Goal: Task Accomplishment & Management: Use online tool/utility

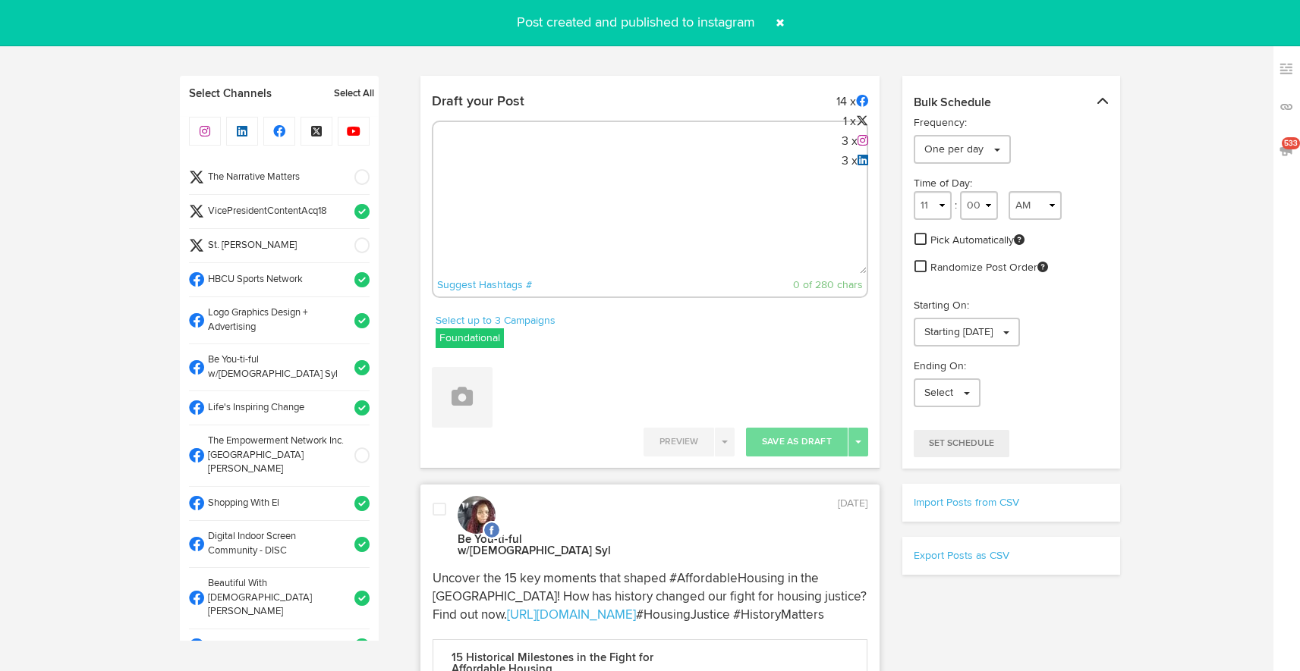
select select "9"
select select "48"
select select "11"
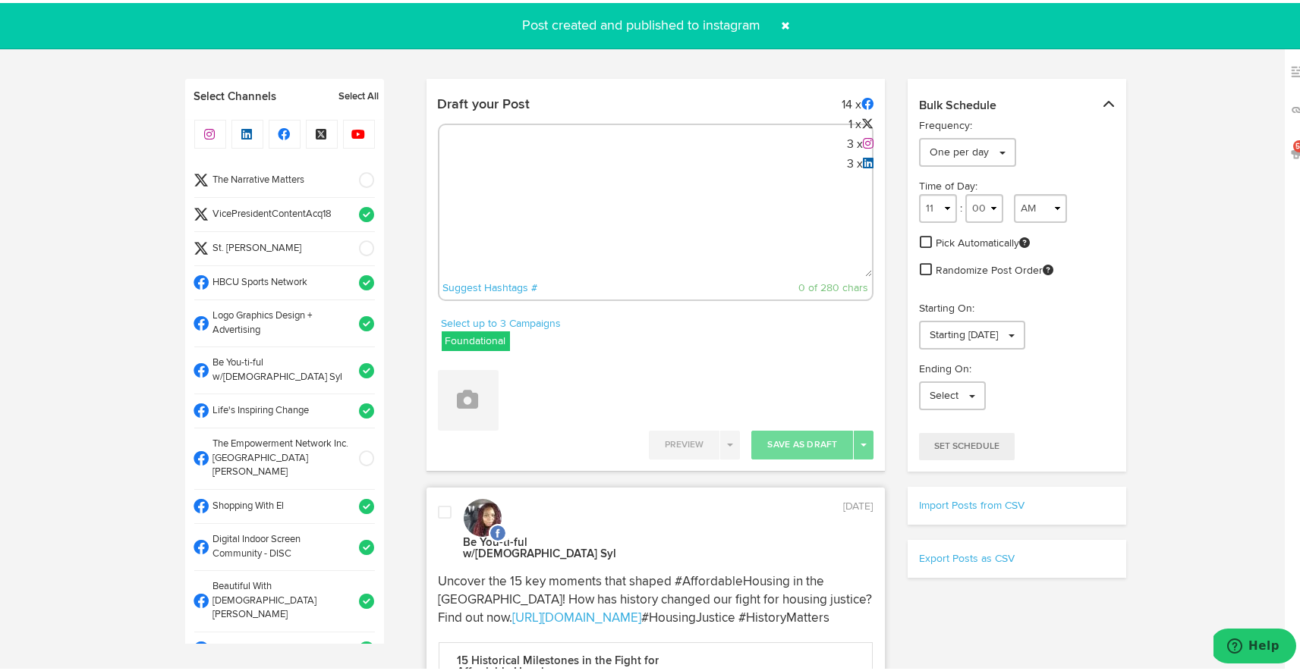
click at [690, 221] on textarea at bounding box center [655, 224] width 433 height 100
paste textarea "Looking for that perfect formal accessory? The Alpha Large 06 Black Tie deliver…"
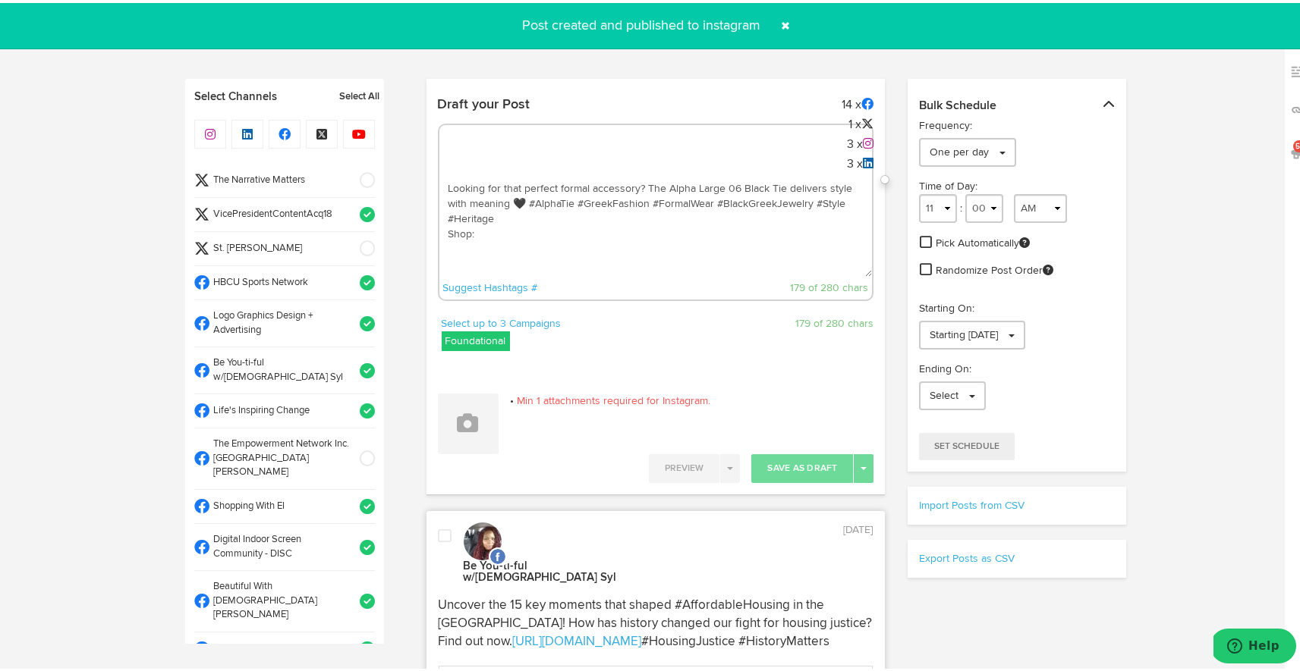
paste textarea "[URL][DOMAIN_NAME]"
drag, startPoint x: 751, startPoint y: 248, endPoint x: 443, endPoint y: 185, distance: 314.4
click at [443, 185] on textarea "Looking for that perfect formal accessory? The Alpha Large 06 Black Tie deliver…" at bounding box center [655, 224] width 433 height 100
type textarea "Looking for that perfect formal accessory? The Alpha Large 06 Black Tie deliver…"
click at [467, 418] on icon at bounding box center [468, 420] width 21 height 21
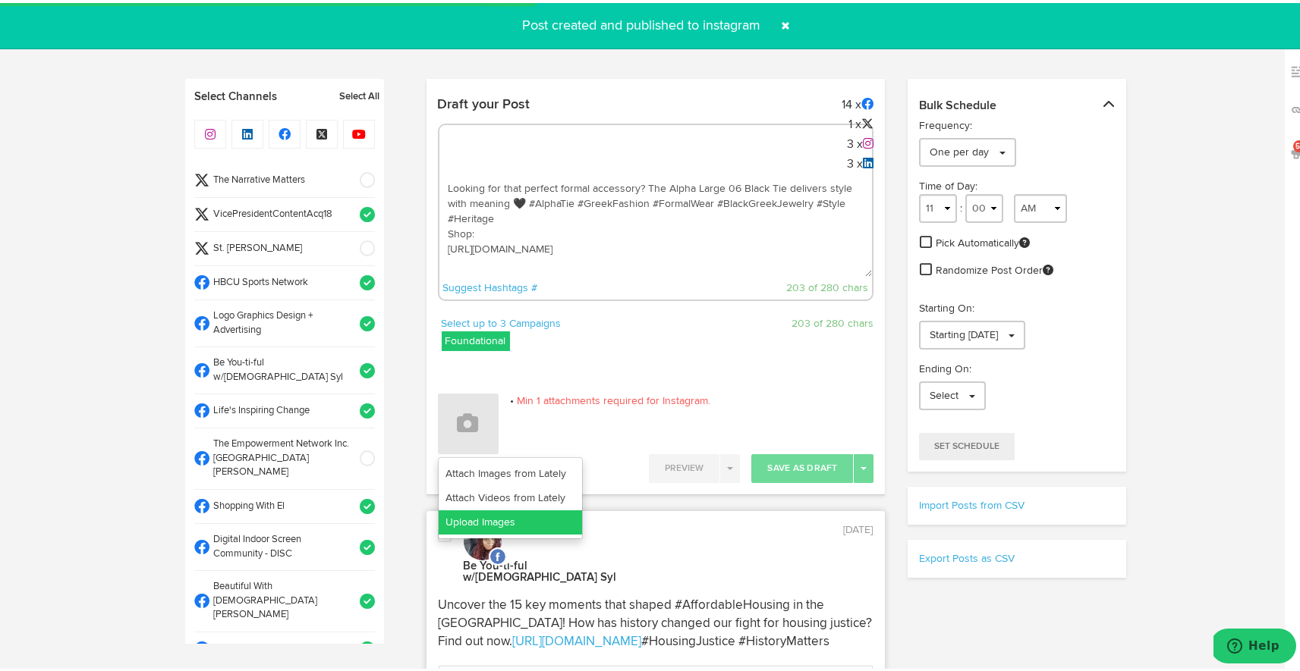
click at [492, 514] on link "Upload Images" at bounding box center [510, 520] width 143 height 24
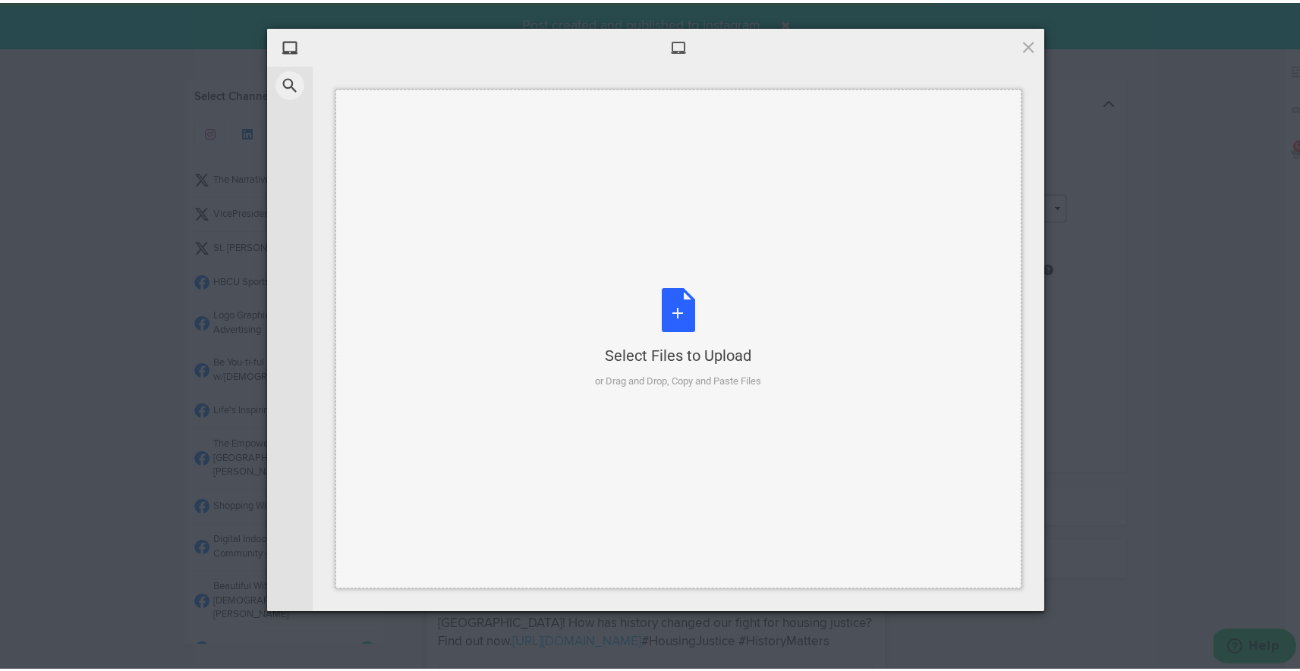
click at [678, 338] on div "Select Files to Upload or Drag and Drop, Copy and Paste Files" at bounding box center [679, 335] width 166 height 101
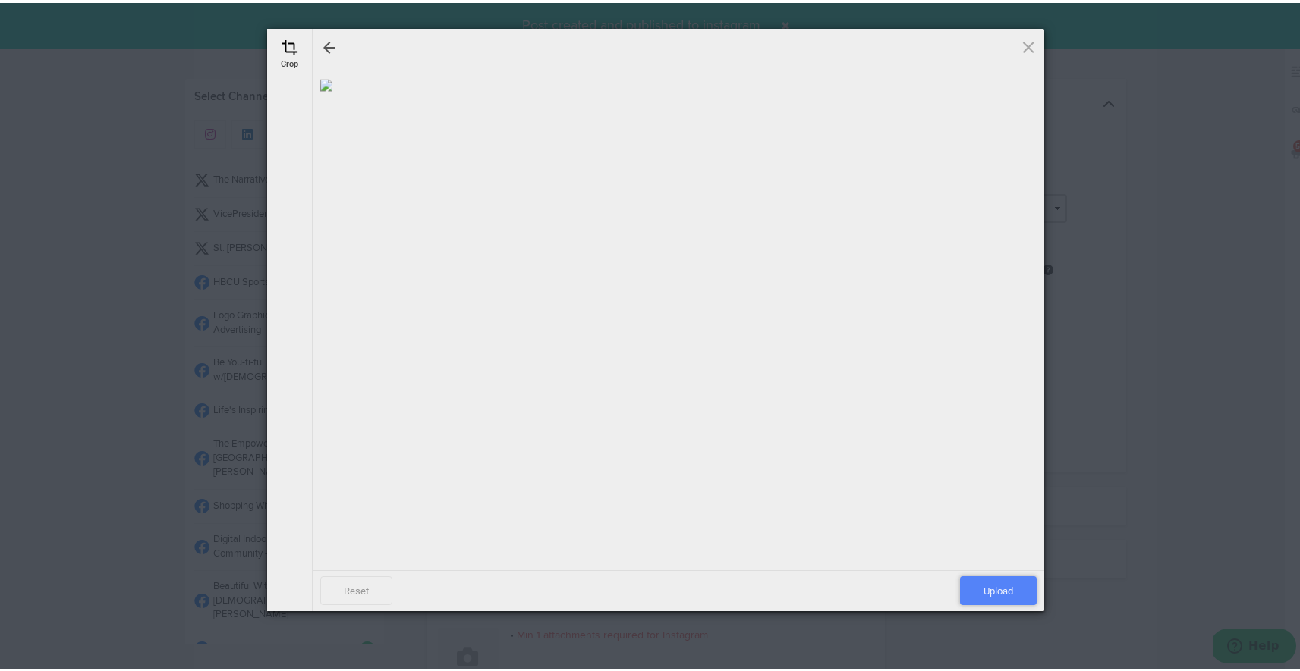
click at [1009, 584] on span "Upload" at bounding box center [998, 588] width 77 height 29
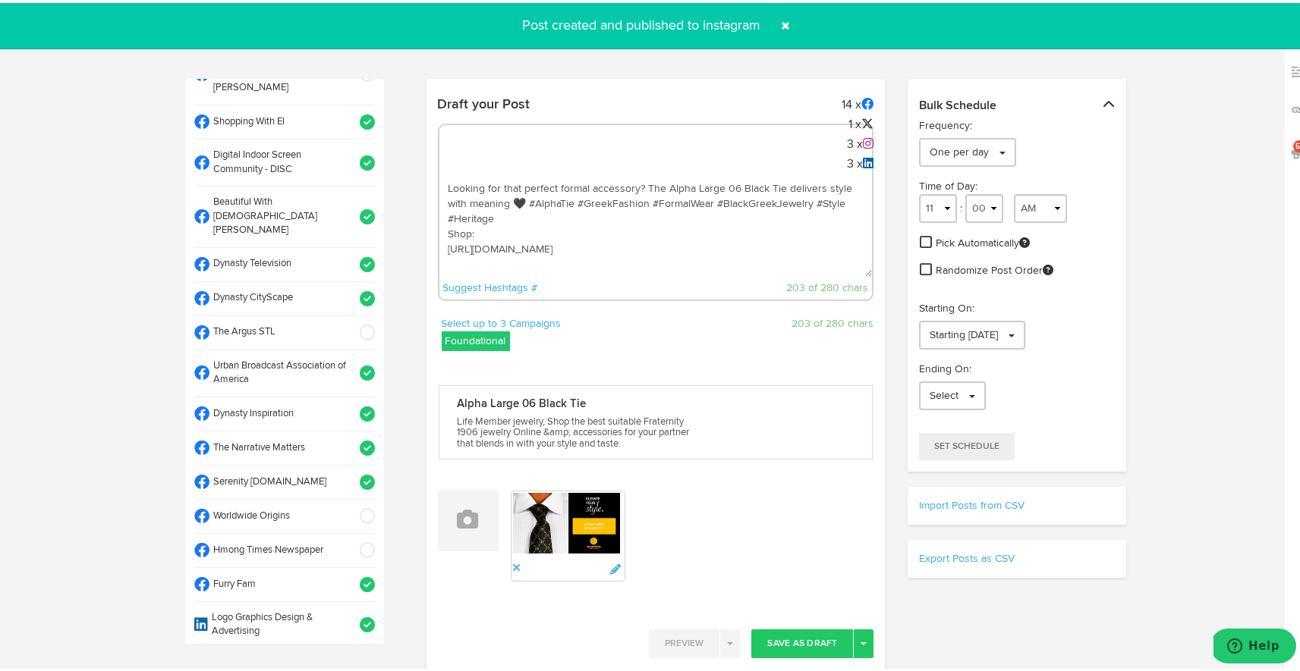
scroll to position [392, 0]
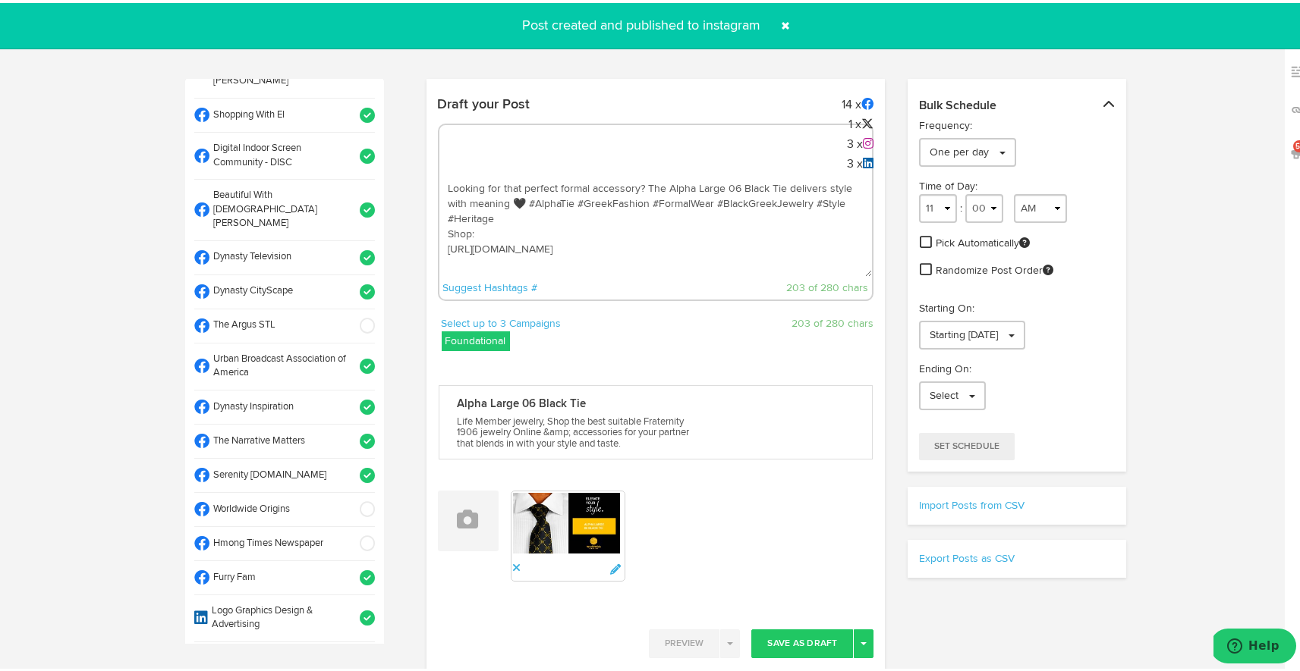
click at [352, 499] on span at bounding box center [362, 506] width 25 height 15
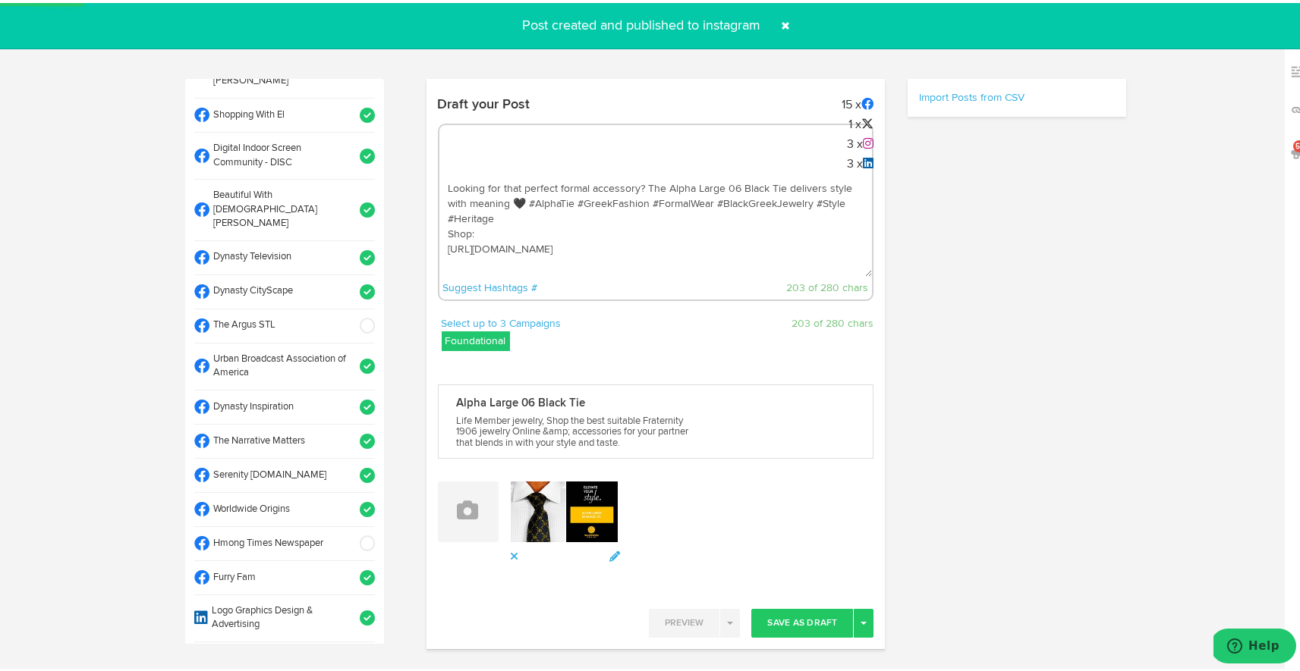
drag, startPoint x: 764, startPoint y: 247, endPoint x: 495, endPoint y: 155, distance: 283.8
click at [495, 155] on div "Looking for that perfect formal accessory? The Alpha Large 06 Black Tie deliver…" at bounding box center [656, 210] width 436 height 178
select select "11"
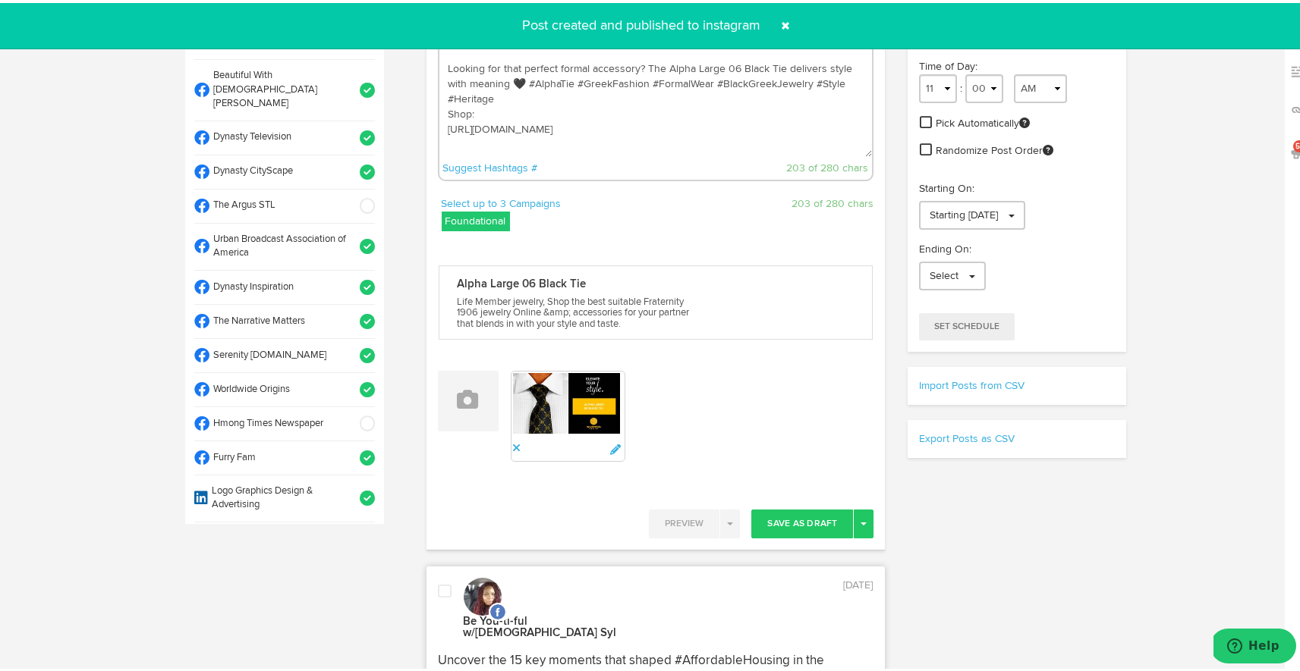
scroll to position [245, 0]
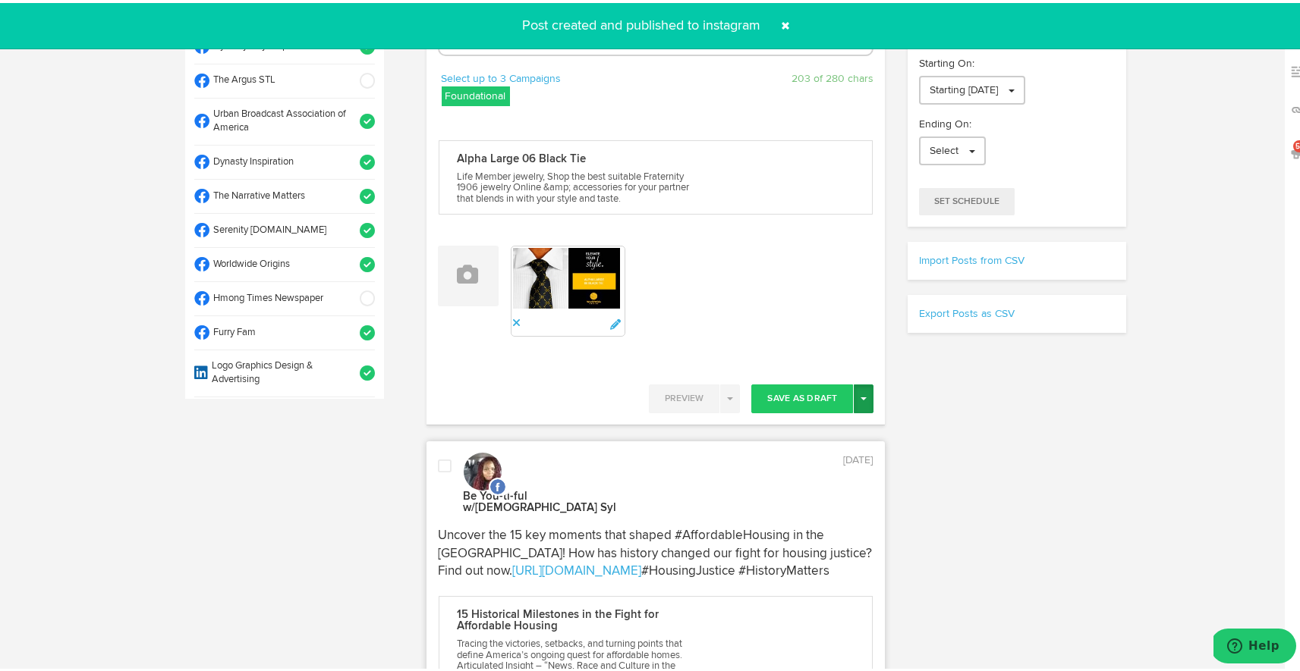
click at [859, 392] on button "Toggle Dropdown" at bounding box center [864, 396] width 20 height 29
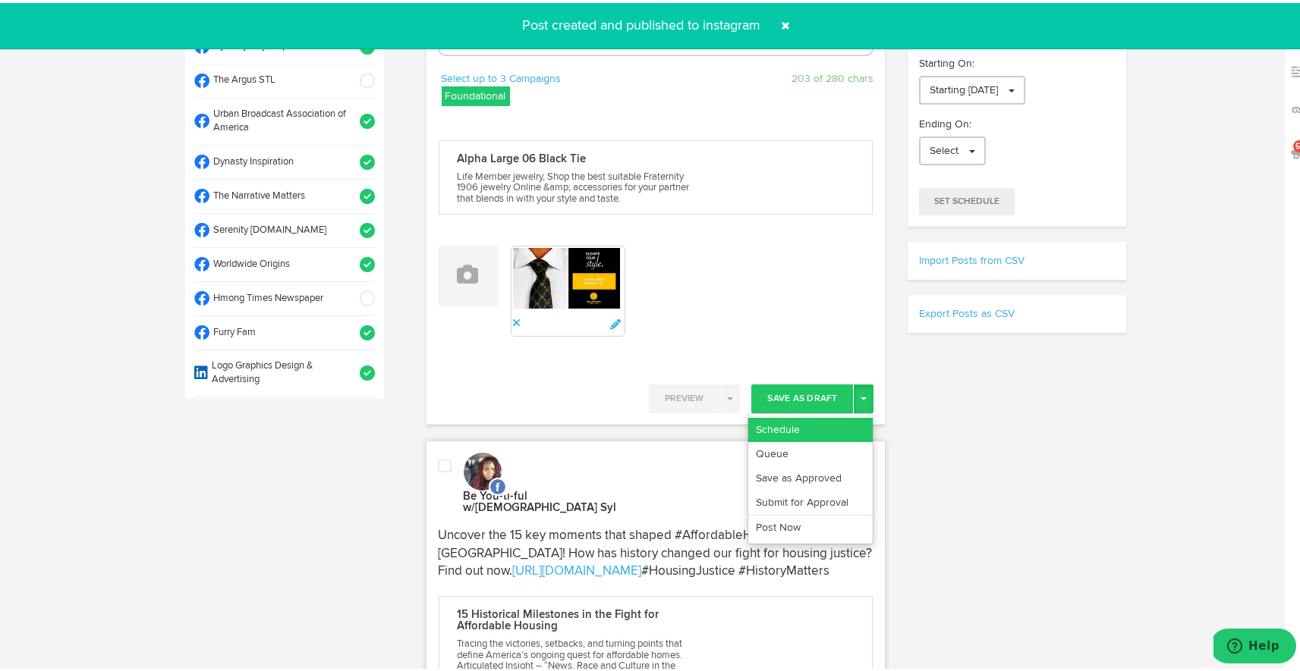
click at [832, 419] on link "Schedule" at bounding box center [810, 427] width 124 height 24
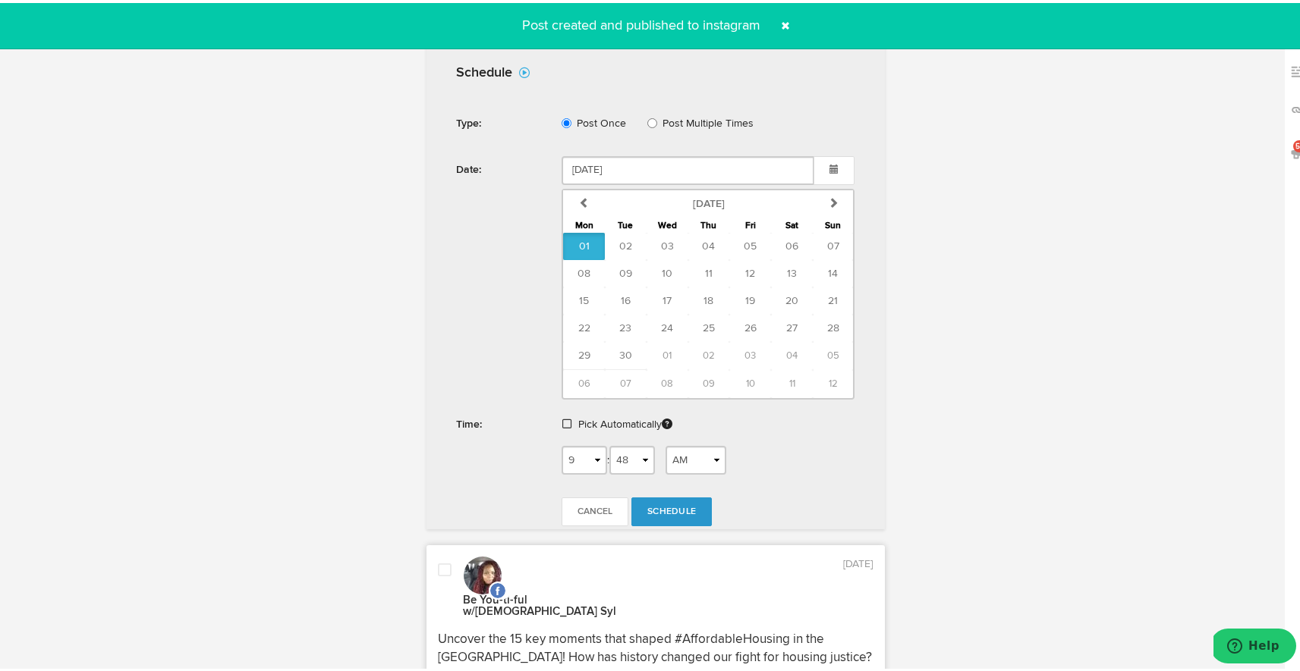
scroll to position [669, 0]
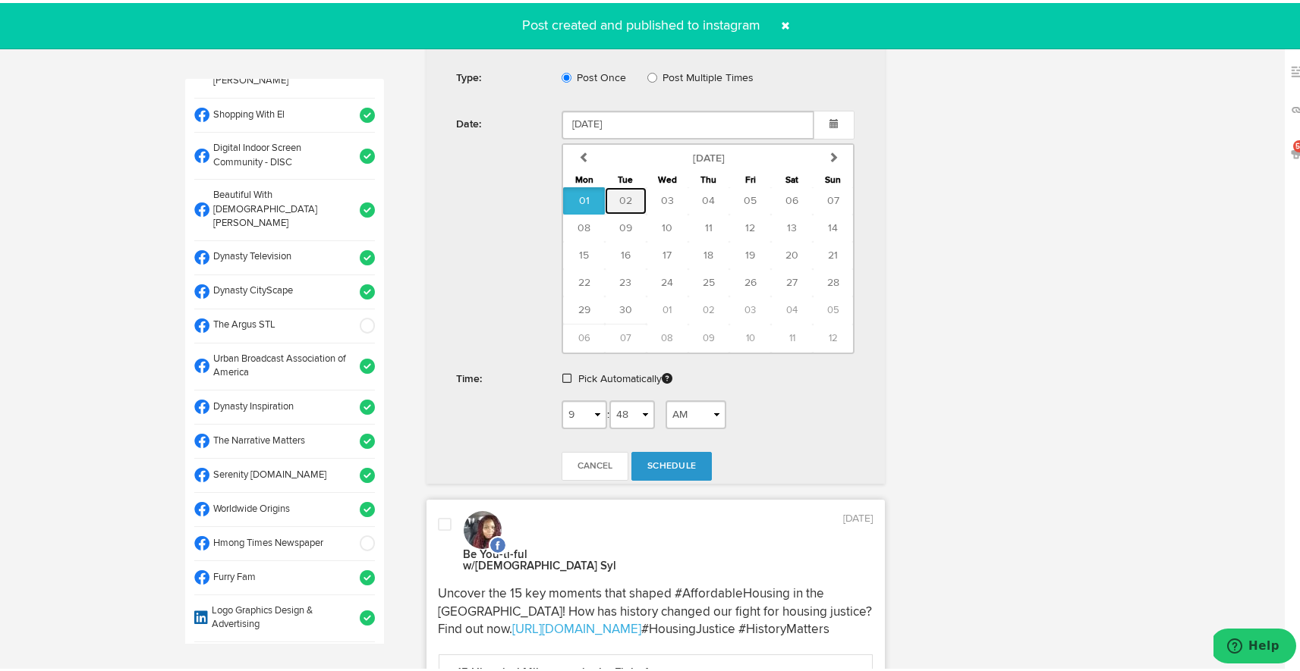
click at [619, 188] on button "02" at bounding box center [626, 197] width 42 height 27
type input "[DATE]"
click at [650, 462] on span "Schedule" at bounding box center [671, 463] width 49 height 9
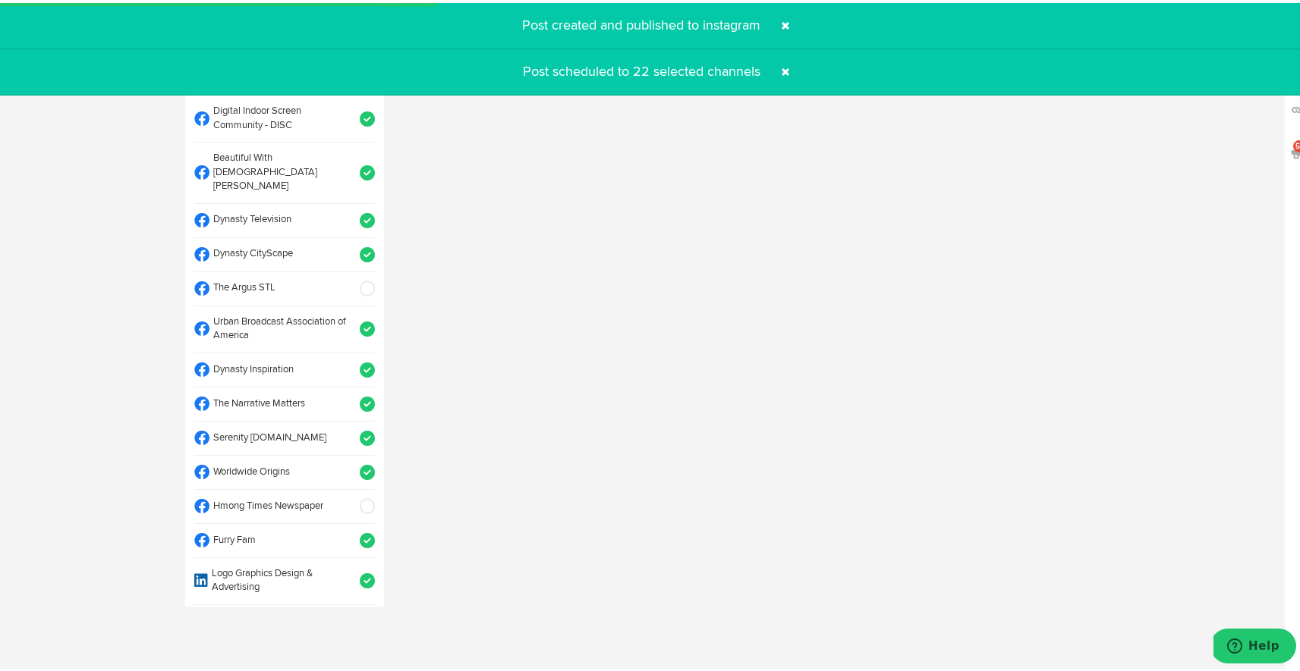
radio input "true"
select select "12"
select select "42"
select select "PM"
select select "11"
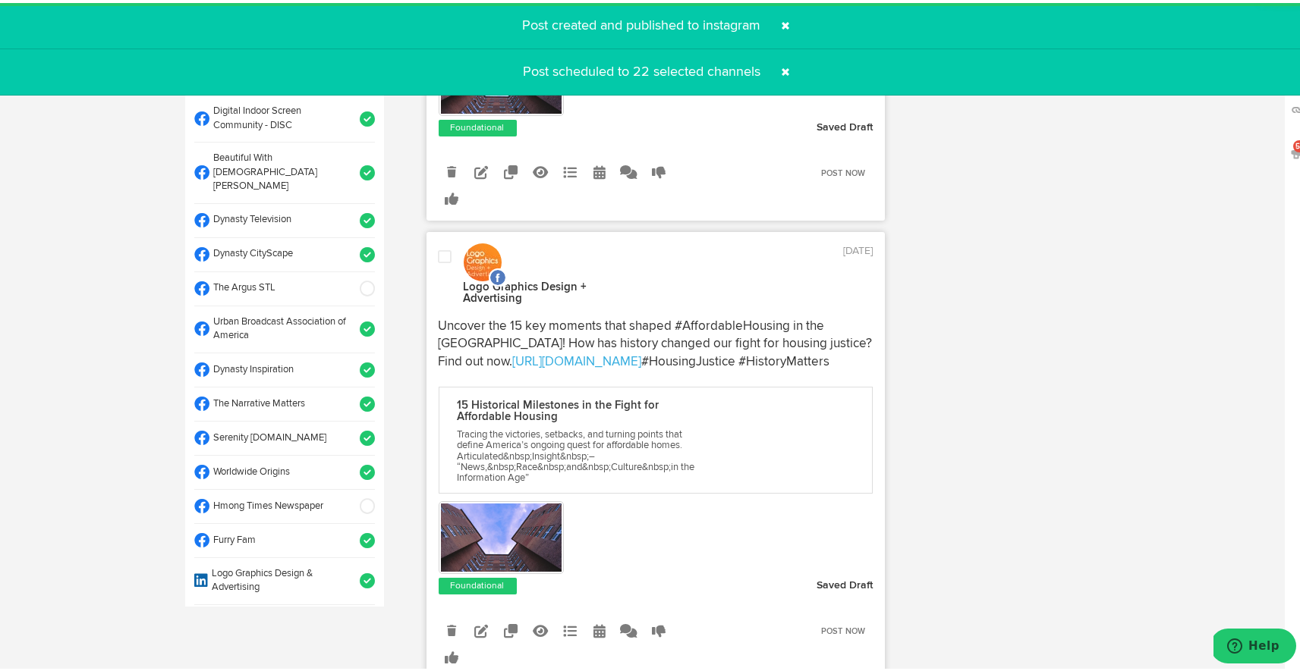
scroll to position [1003, 0]
